Goal: Task Accomplishment & Management: Complete application form

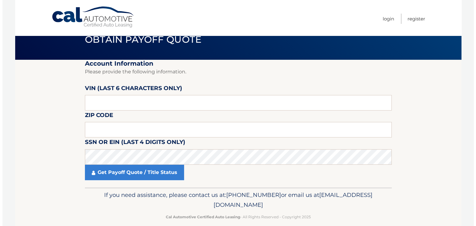
scroll to position [25, 0]
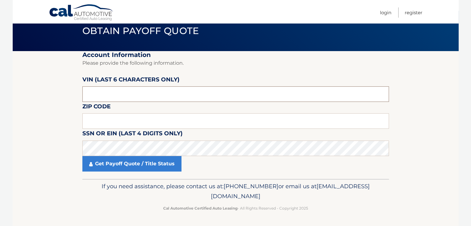
click at [125, 91] on input "text" at bounding box center [235, 93] width 307 height 15
type input "3999**"
click at [107, 96] on input "3999**" at bounding box center [235, 93] width 307 height 15
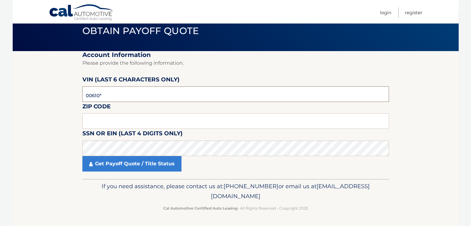
type input "006109"
click at [114, 120] on input "text" at bounding box center [235, 120] width 307 height 15
type input "11354"
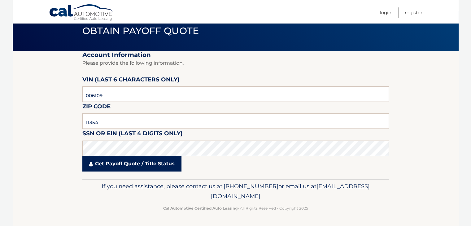
click at [124, 166] on link "Get Payoff Quote / Title Status" at bounding box center [131, 163] width 99 height 15
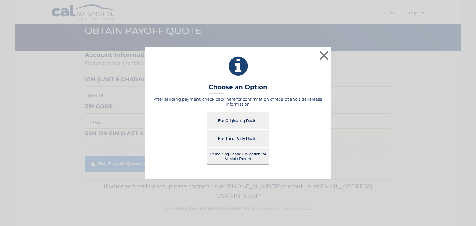
click at [242, 124] on button "For Originating Dealer" at bounding box center [238, 120] width 62 height 17
click at [227, 121] on button "For Originating Dealer" at bounding box center [238, 120] width 62 height 17
click at [248, 118] on button "For Originating Dealer" at bounding box center [238, 120] width 62 height 17
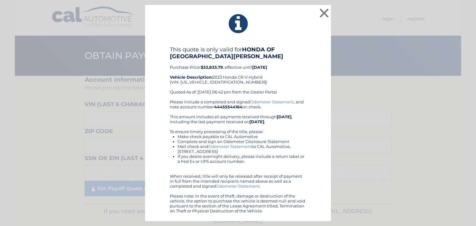
drag, startPoint x: 200, startPoint y: 67, endPoint x: 226, endPoint y: 66, distance: 25.4
click at [226, 66] on div "This quote is only valid for HONDA OF NEW ROCHELLE Purchase Price: $32,833.79 ,…" at bounding box center [238, 72] width 136 height 53
click at [289, 84] on div "This quote is only valid for HONDA OF NEW ROCHELLE Purchase Price: $32,833.79 ,…" at bounding box center [238, 72] width 136 height 53
click at [328, 16] on button "×" at bounding box center [324, 13] width 12 height 12
